Goal: Transaction & Acquisition: Purchase product/service

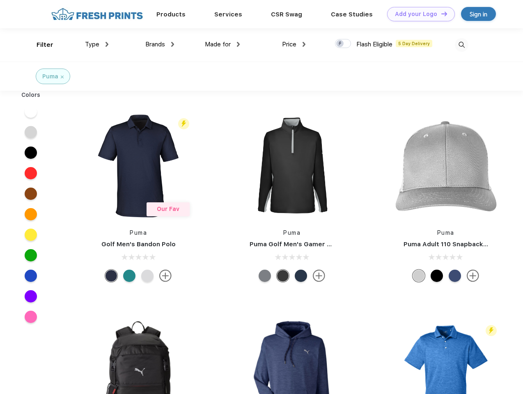
click at [418, 14] on link "Add your Logo Design Tool" at bounding box center [421, 14] width 68 height 14
click at [0, 0] on div "Design Tool" at bounding box center [0, 0] width 0 height 0
click at [440, 14] on link "Add your Logo Design Tool" at bounding box center [421, 14] width 68 height 14
click at [39, 45] on div "Filter" at bounding box center [45, 44] width 17 height 9
click at [97, 44] on span "Type" at bounding box center [92, 44] width 14 height 7
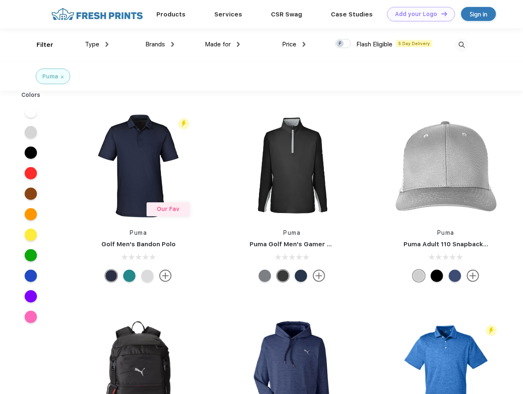
click at [160, 44] on span "Brands" at bounding box center [155, 44] width 20 height 7
click at [222, 44] on span "Made for" at bounding box center [218, 44] width 26 height 7
click at [294, 44] on span "Price" at bounding box center [289, 44] width 14 height 7
click at [343, 44] on div at bounding box center [343, 43] width 16 height 9
click at [340, 44] on input "checkbox" at bounding box center [337, 41] width 5 height 5
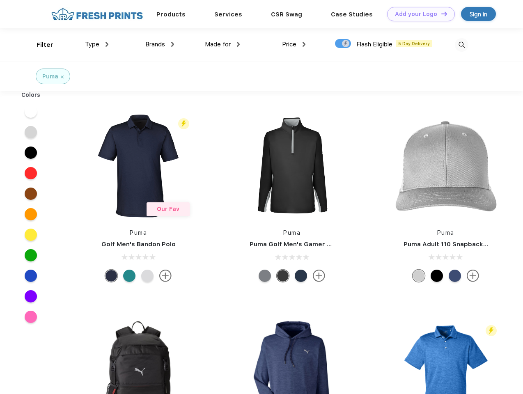
click at [461, 45] on img at bounding box center [462, 45] width 14 height 14
